Goal: Task Accomplishment & Management: Complete application form

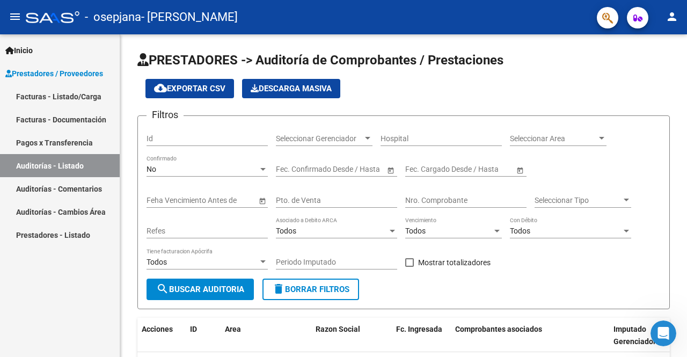
click at [70, 93] on link "Facturas - Listado/Carga" at bounding box center [60, 96] width 120 height 23
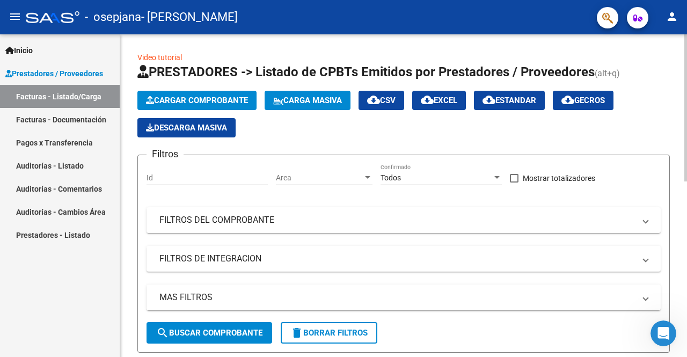
click at [221, 104] on span "Cargar Comprobante" at bounding box center [197, 100] width 102 height 10
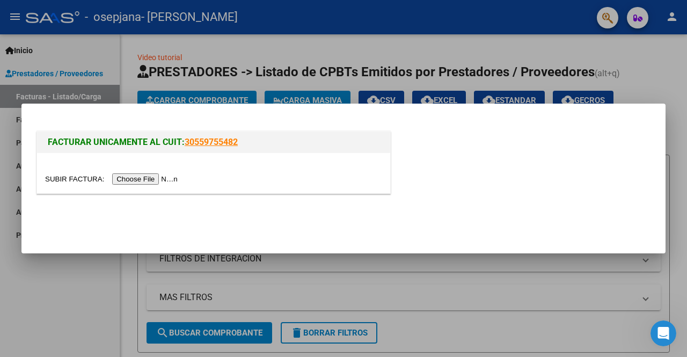
click at [135, 178] on input "file" at bounding box center [113, 178] width 136 height 11
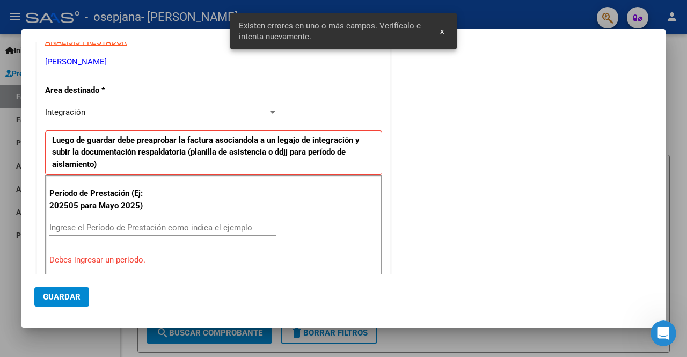
scroll to position [208, 0]
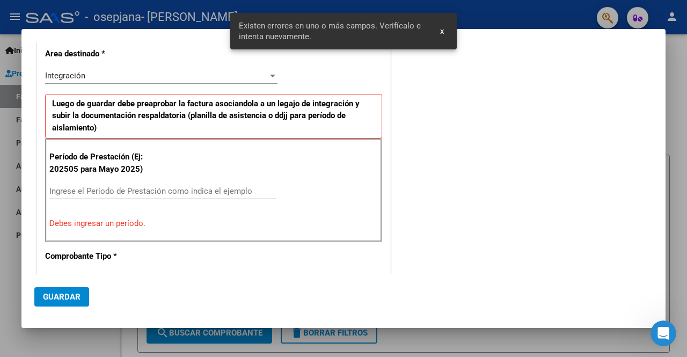
click at [78, 191] on input "Ingrese el Período de Prestación como indica el ejemplo" at bounding box center [162, 191] width 226 height 10
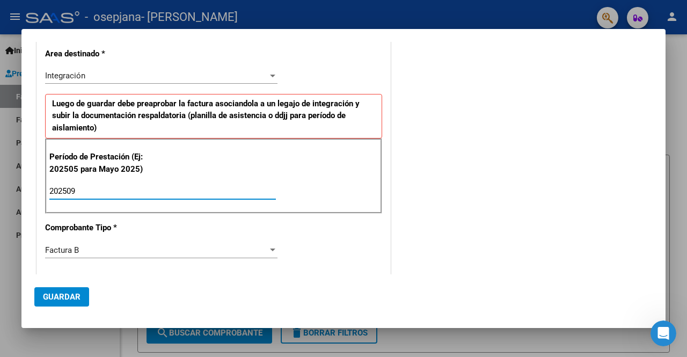
type input "202509"
click at [72, 298] on span "Guardar" at bounding box center [62, 297] width 38 height 10
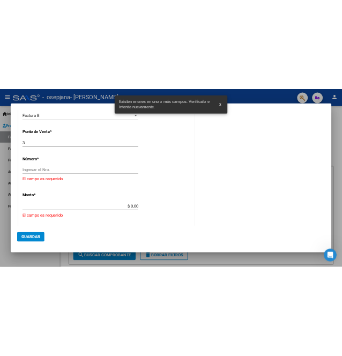
scroll to position [404, 0]
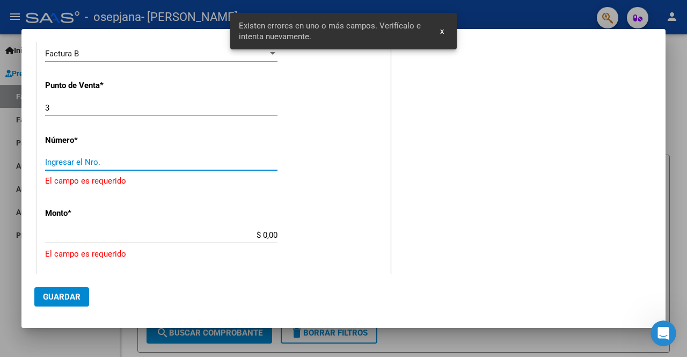
click at [83, 159] on input "Ingresar el Nro." at bounding box center [161, 162] width 232 height 10
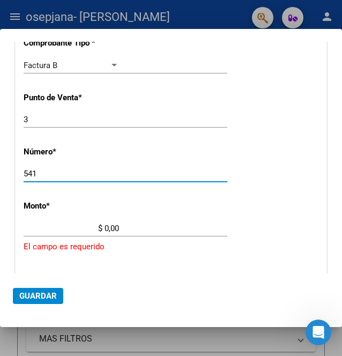
type input "541"
click at [119, 229] on div "$ 0,00 Ingresar el monto" at bounding box center [126, 228] width 204 height 16
click at [117, 227] on div "$ 0,00 Ingresar el monto" at bounding box center [126, 228] width 204 height 16
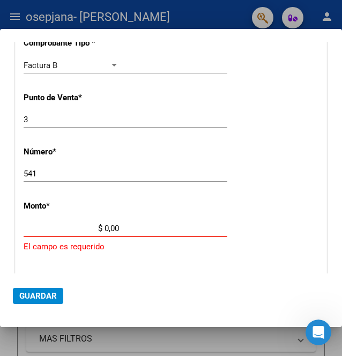
type input "$ 98.964,88"
type input "[DATE]"
type input "75400529156160"
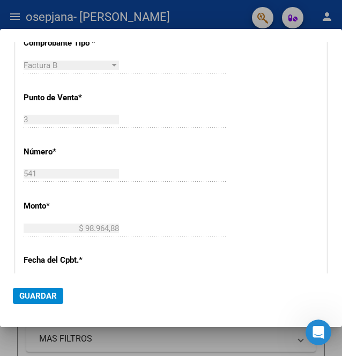
click at [120, 247] on div "CUIT * 27-29732260-0 Ingresar CUIT ANALISIS PRESTADOR RAPISARDA LAURA MARCELA A…" at bounding box center [171, 153] width 311 height 843
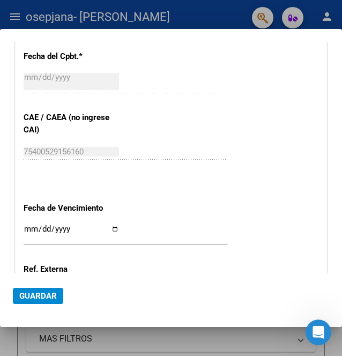
scroll to position [673, 0]
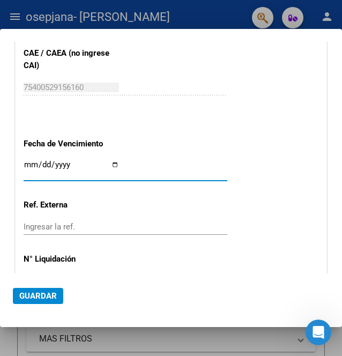
click at [106, 160] on input "Ingresar la fecha" at bounding box center [71, 168] width 95 height 17
click at [114, 163] on input "Ingresar la fecha" at bounding box center [71, 168] width 95 height 17
click at [114, 163] on input "2025-10-14" at bounding box center [71, 168] width 95 height 17
type input "[DATE]"
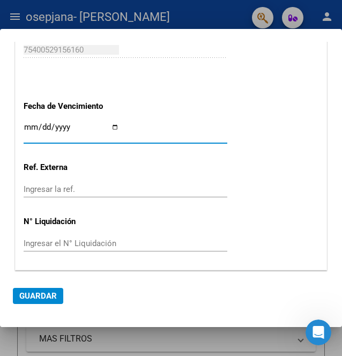
scroll to position [739, 0]
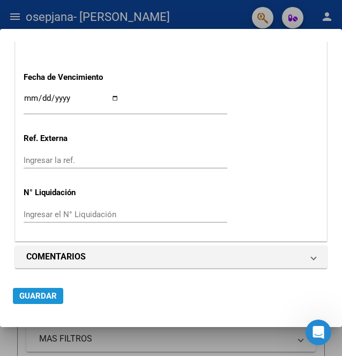
click at [52, 290] on button "Guardar" at bounding box center [38, 296] width 50 height 16
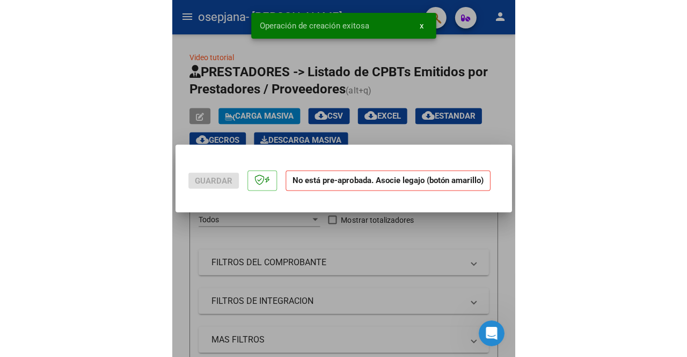
scroll to position [0, 0]
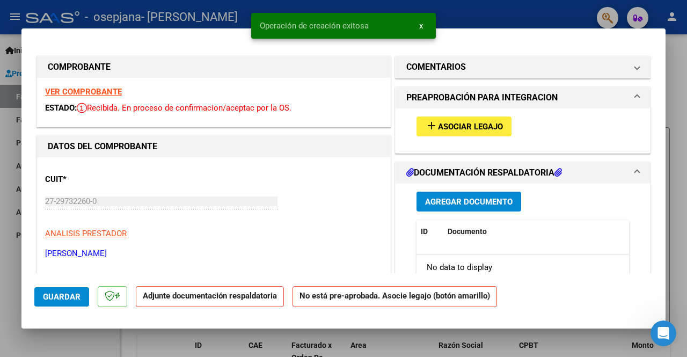
click at [474, 130] on span "Asociar Legajo" at bounding box center [470, 127] width 65 height 10
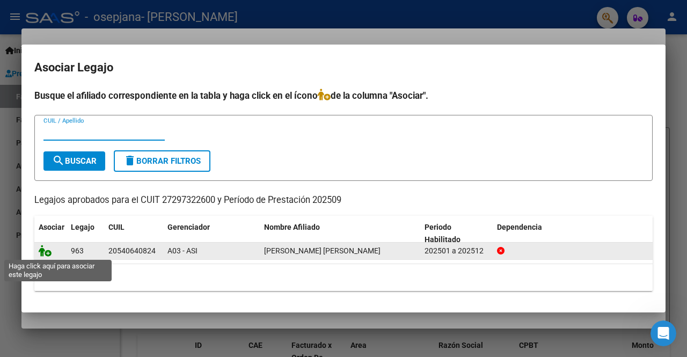
click at [47, 254] on icon at bounding box center [45, 251] width 13 height 12
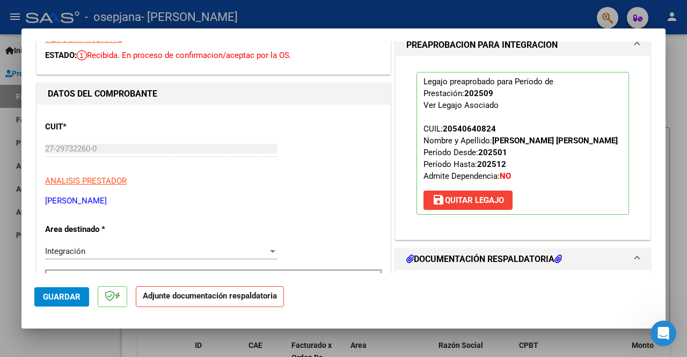
scroll to position [215, 0]
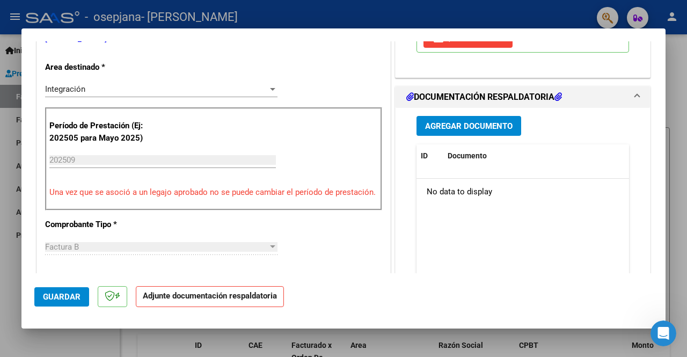
click at [479, 122] on span "Agregar Documento" at bounding box center [468, 126] width 87 height 10
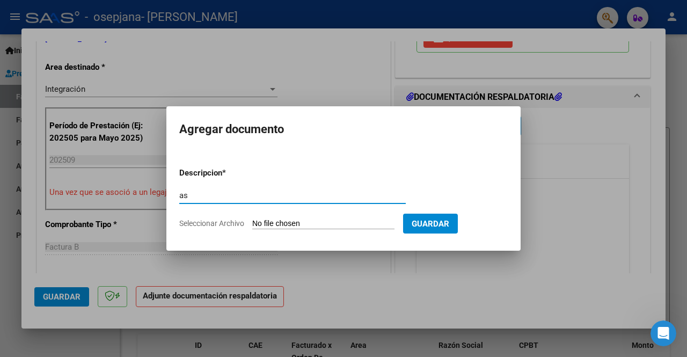
type input "a"
type input "ASISTENCIA"
click at [280, 224] on input "Seleccionar Archivo" at bounding box center [323, 224] width 142 height 10
type input "C:\fakepath\Joaquín torales Lara septiembre .pdf"
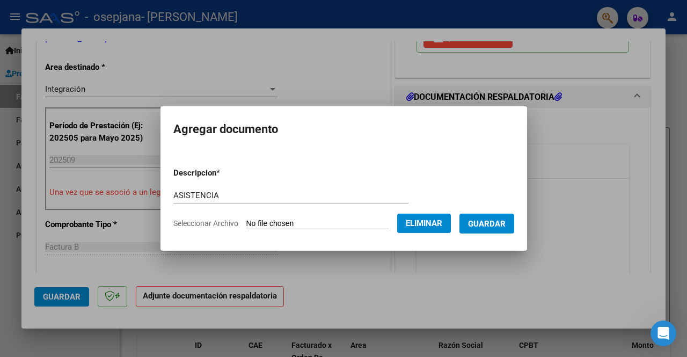
click at [479, 224] on span "Guardar" at bounding box center [487, 224] width 38 height 10
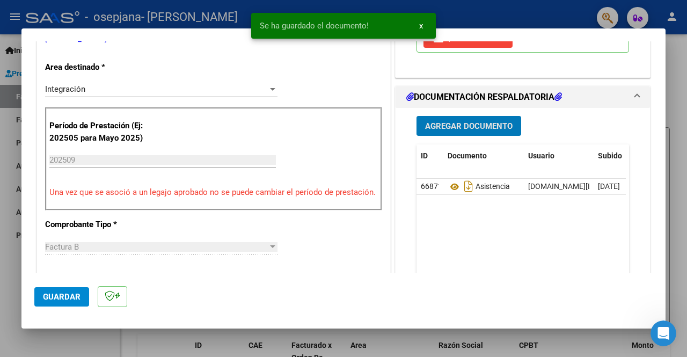
click at [488, 21] on div at bounding box center [343, 178] width 687 height 357
type input "$ 0,00"
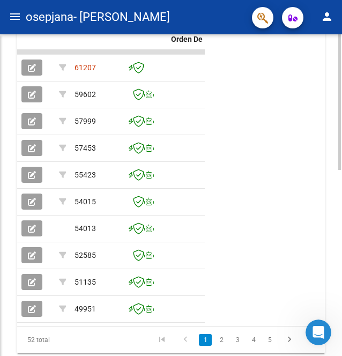
scroll to position [266, 0]
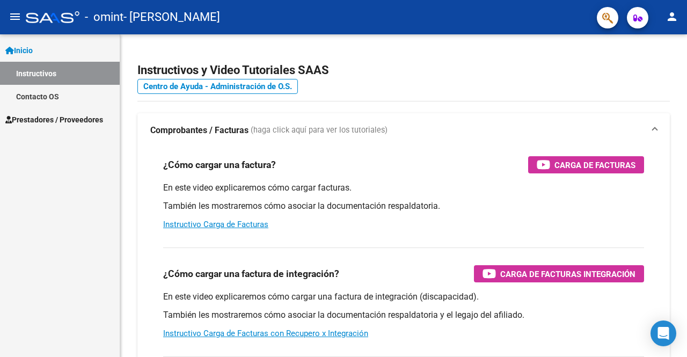
click at [53, 73] on link "Instructivos" at bounding box center [60, 73] width 120 height 23
click at [56, 121] on span "Prestadores / Proveedores" at bounding box center [54, 120] width 98 height 12
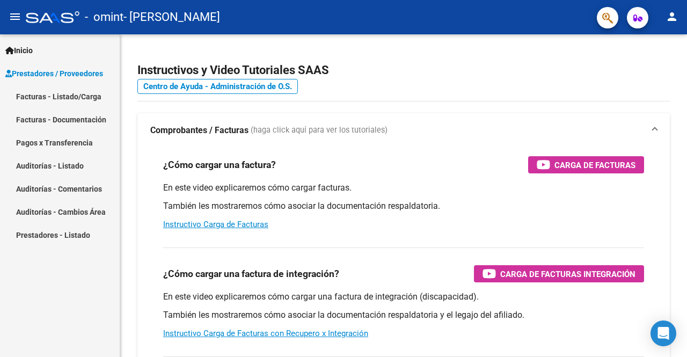
click at [69, 97] on link "Facturas - Listado/Carga" at bounding box center [60, 96] width 120 height 23
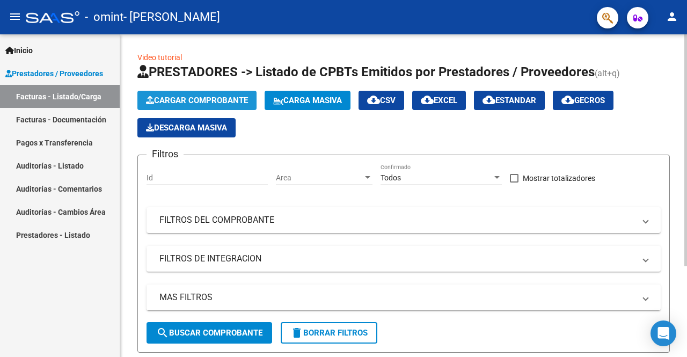
click at [212, 101] on span "Cargar Comprobante" at bounding box center [197, 100] width 102 height 10
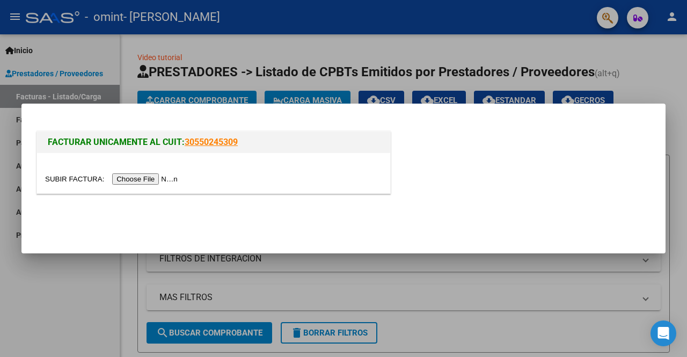
click at [147, 179] on input "file" at bounding box center [113, 178] width 136 height 11
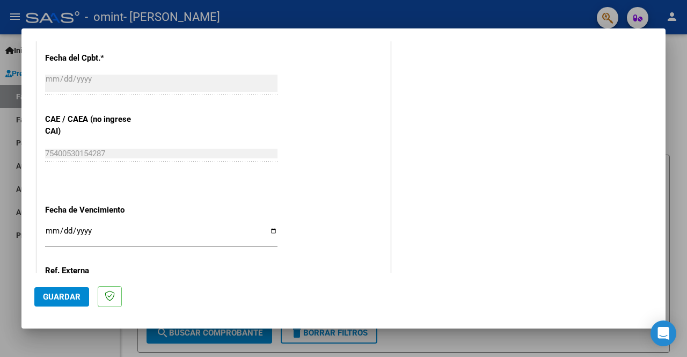
scroll to position [536, 0]
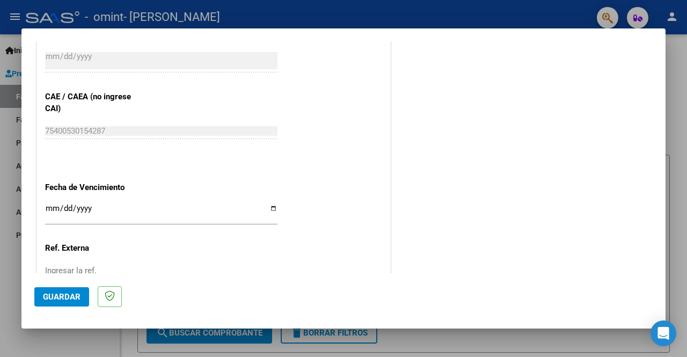
click at [269, 202] on div "Ingresar la fecha" at bounding box center [161, 212] width 232 height 23
click at [270, 205] on input "Ingresar la fecha" at bounding box center [161, 212] width 232 height 17
type input "[DATE]"
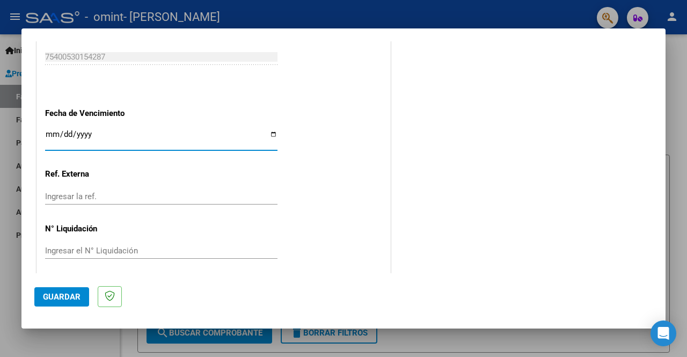
scroll to position [615, 0]
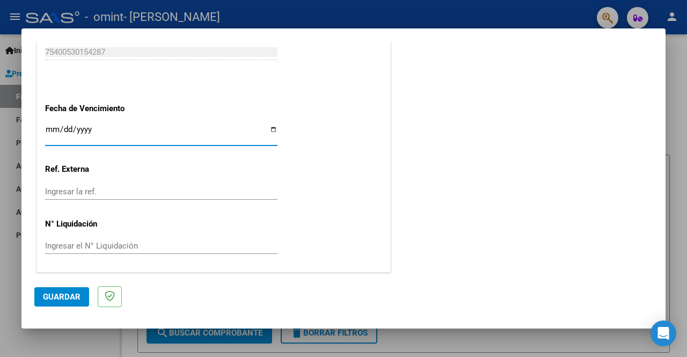
click at [54, 293] on span "Guardar" at bounding box center [62, 297] width 38 height 10
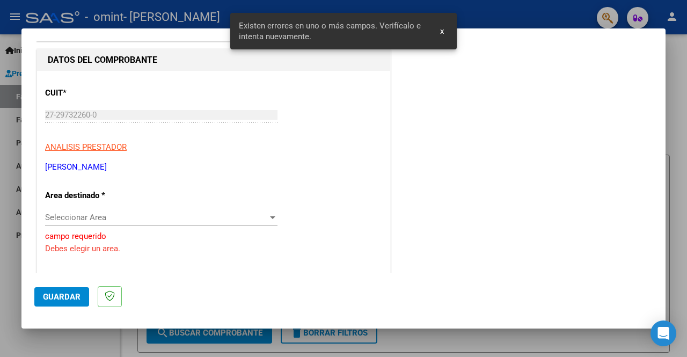
scroll to position [159, 0]
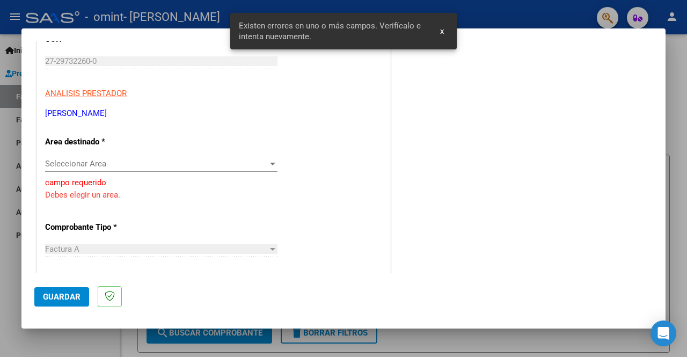
click at [166, 163] on span "Seleccionar Area" at bounding box center [156, 164] width 223 height 10
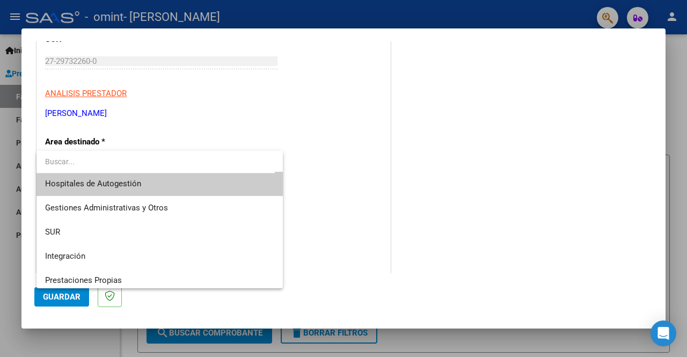
scroll to position [0, 0]
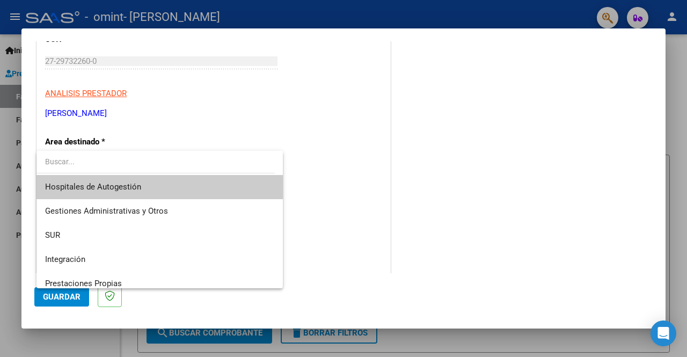
click at [237, 98] on div at bounding box center [343, 178] width 687 height 357
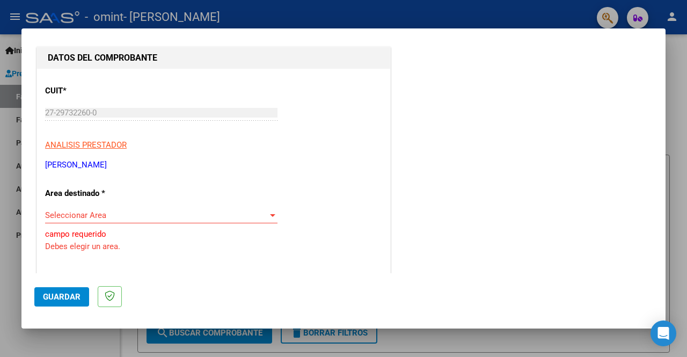
scroll to position [161, 0]
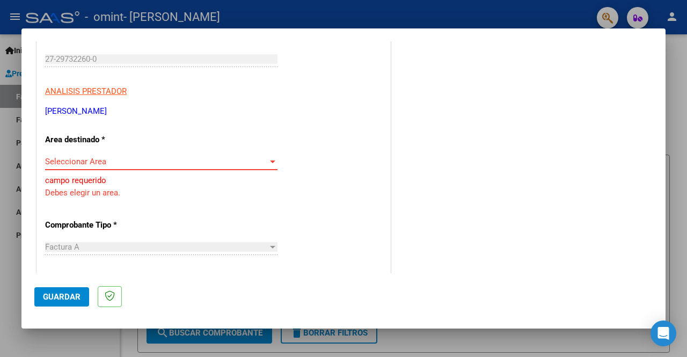
click at [208, 160] on span "Seleccionar Area" at bounding box center [156, 162] width 223 height 10
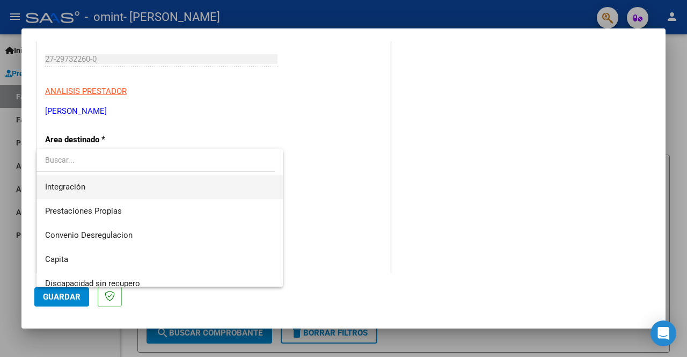
scroll to position [79, 0]
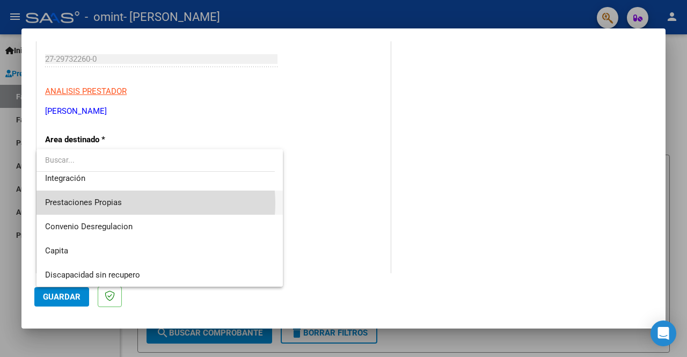
click at [136, 203] on span "Prestaciones Propias" at bounding box center [160, 202] width 230 height 24
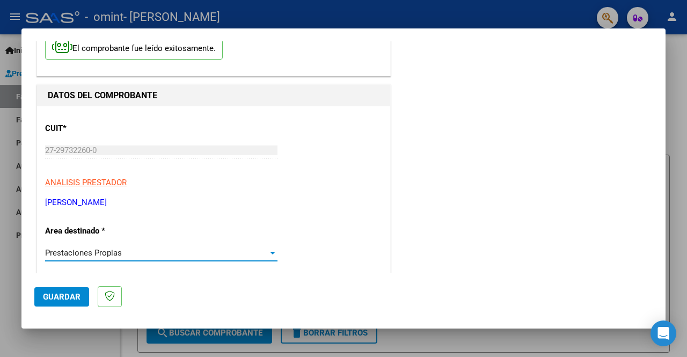
scroll to position [54, 0]
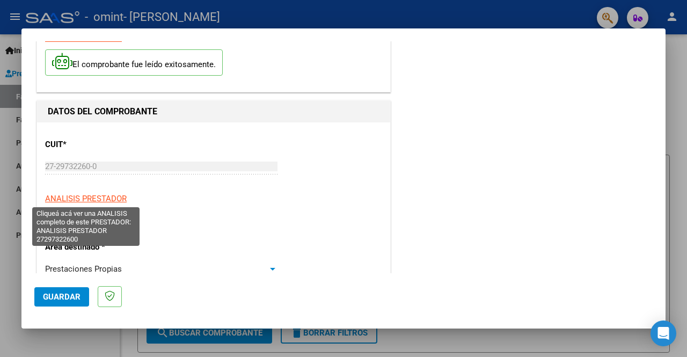
click at [95, 195] on span "ANALISIS PRESTADOR" at bounding box center [86, 199] width 82 height 10
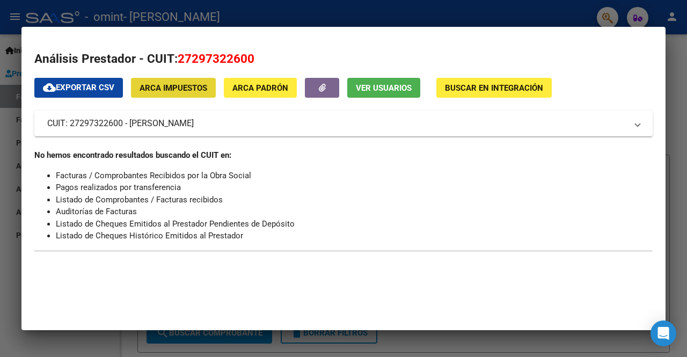
click at [166, 84] on span "ARCA Impuestos" at bounding box center [173, 88] width 68 height 10
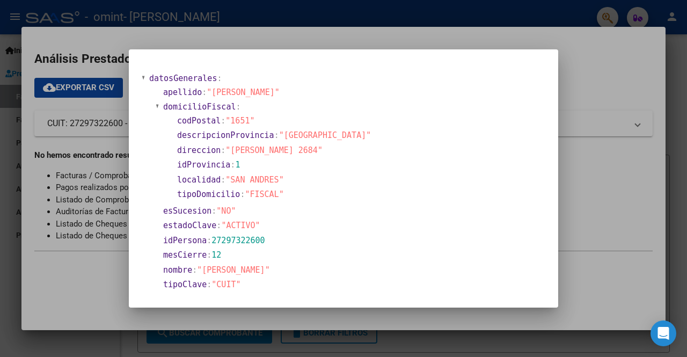
click at [454, 50] on mat-dialog-container "datosGenerales : apellido : "[PERSON_NAME]" domicilioFiscal : codPostal : "1651…" at bounding box center [343, 178] width 429 height 258
click at [460, 28] on div at bounding box center [343, 178] width 687 height 357
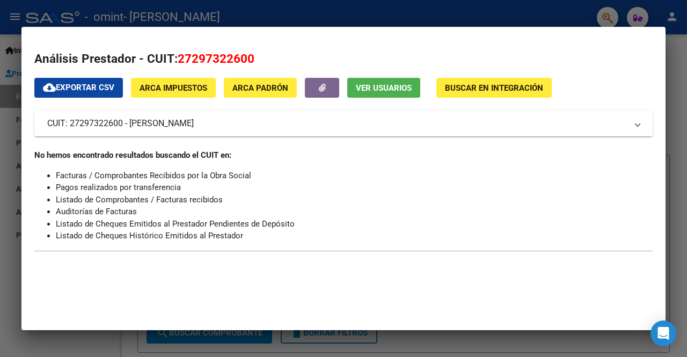
click at [248, 86] on span "ARCA Padrón" at bounding box center [260, 88] width 56 height 10
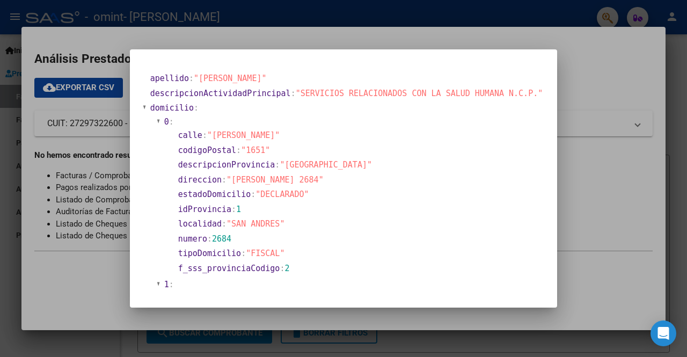
click at [491, 44] on div at bounding box center [343, 178] width 687 height 357
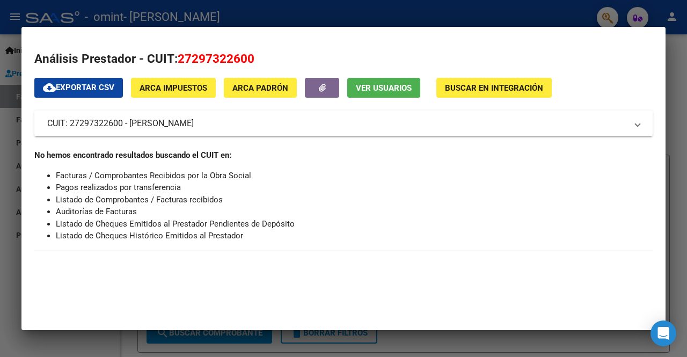
click at [509, 22] on div at bounding box center [343, 178] width 687 height 357
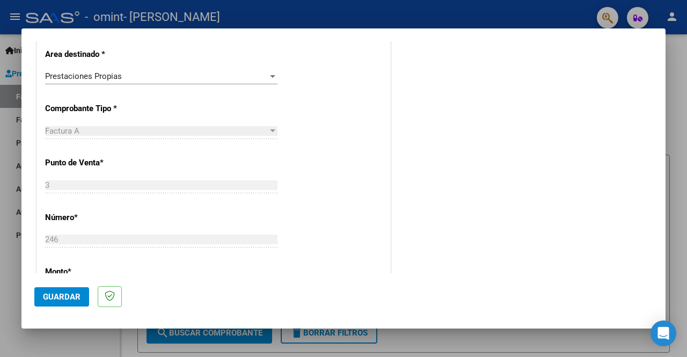
scroll to position [268, 0]
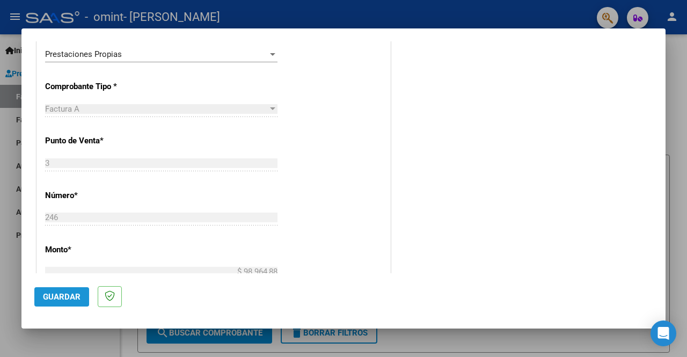
click at [60, 293] on span "Guardar" at bounding box center [62, 297] width 38 height 10
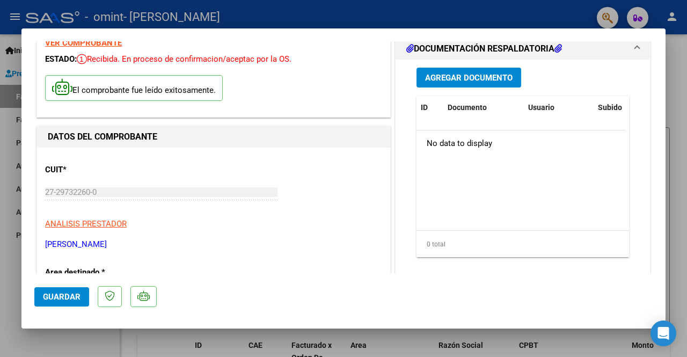
scroll to position [0, 0]
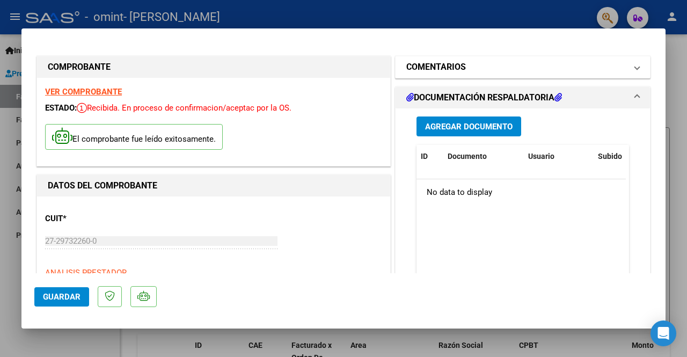
click at [494, 65] on mat-panel-title "COMENTARIOS" at bounding box center [516, 67] width 220 height 13
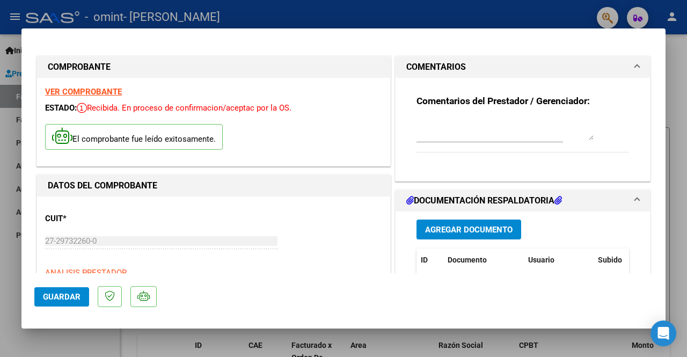
click at [494, 65] on mat-panel-title "COMENTARIOS" at bounding box center [516, 67] width 220 height 13
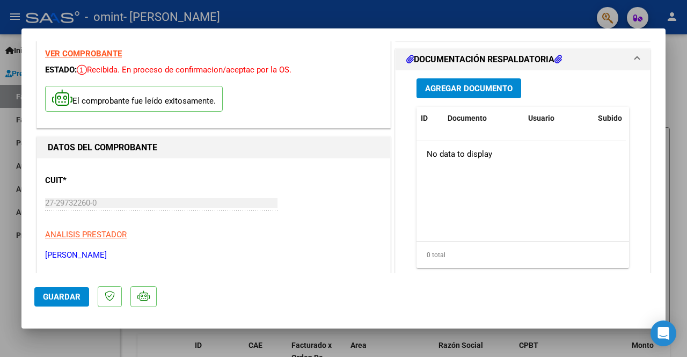
scroll to position [54, 0]
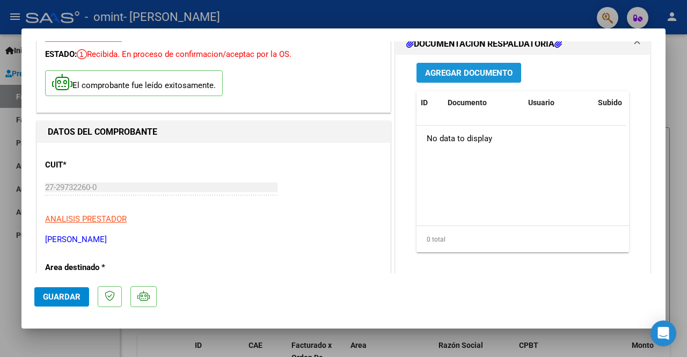
click at [457, 71] on span "Agregar Documento" at bounding box center [468, 73] width 87 height 10
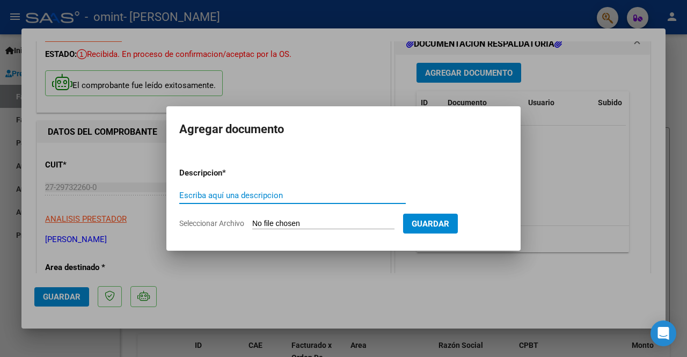
click at [254, 200] on input "Escriba aquí una descripcion" at bounding box center [292, 195] width 226 height 10
type input "ASISTENCIA"
click at [282, 222] on input "Seleccionar Archivo" at bounding box center [323, 224] width 142 height 10
type input "C:\fakepath\[PERSON_NAME] sep [PERSON_NAME].pdf"
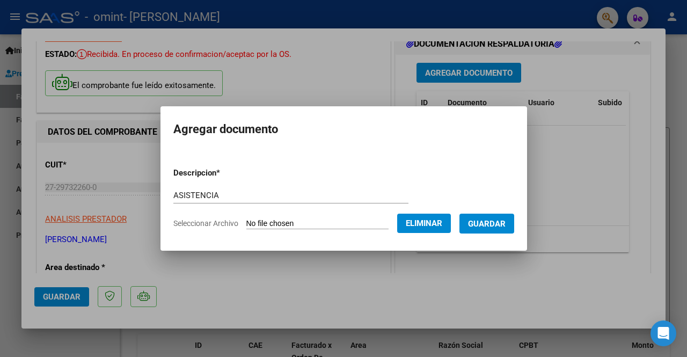
click at [473, 221] on span "Guardar" at bounding box center [487, 224] width 38 height 10
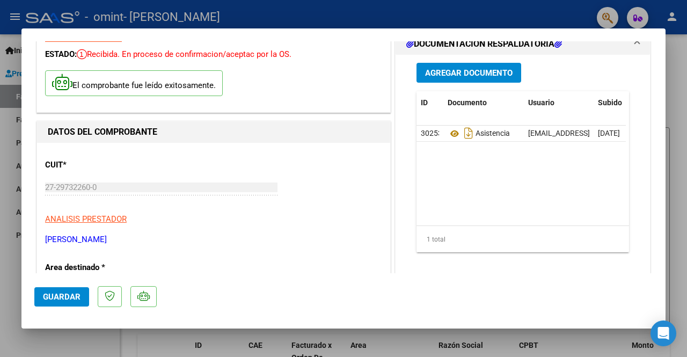
click at [325, 19] on div at bounding box center [343, 178] width 687 height 357
type input "$ 0,00"
